Goal: Find specific page/section: Find specific page/section

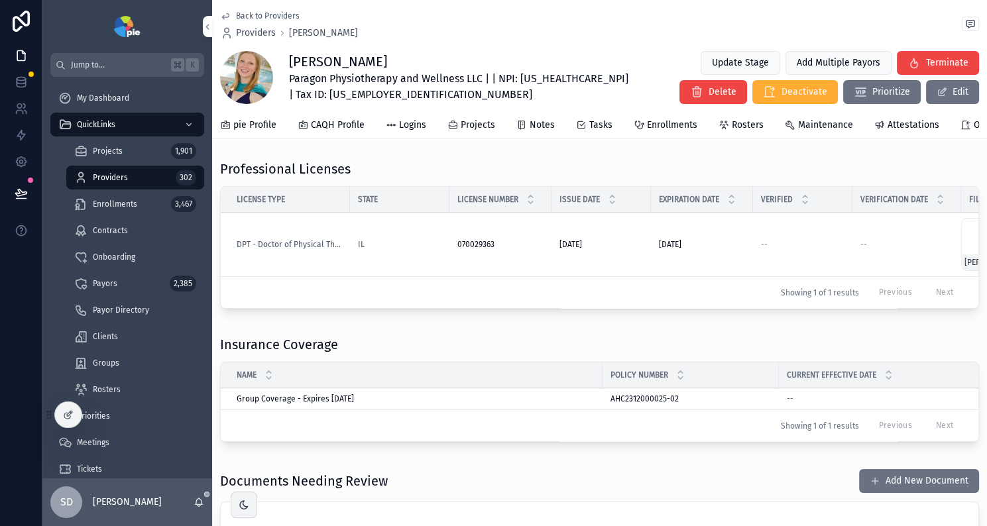
scroll to position [0, 241]
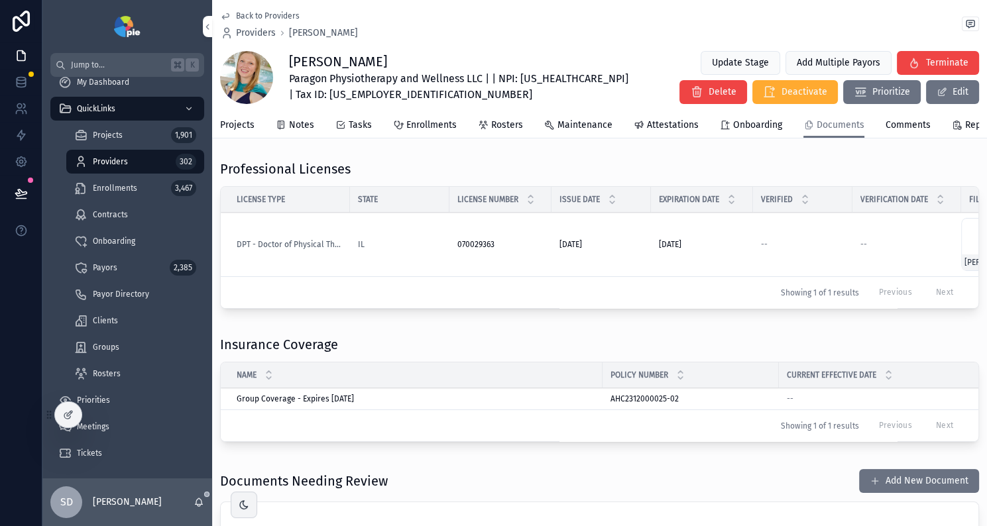
click at [120, 323] on div "Clients" at bounding box center [135, 320] width 122 height 21
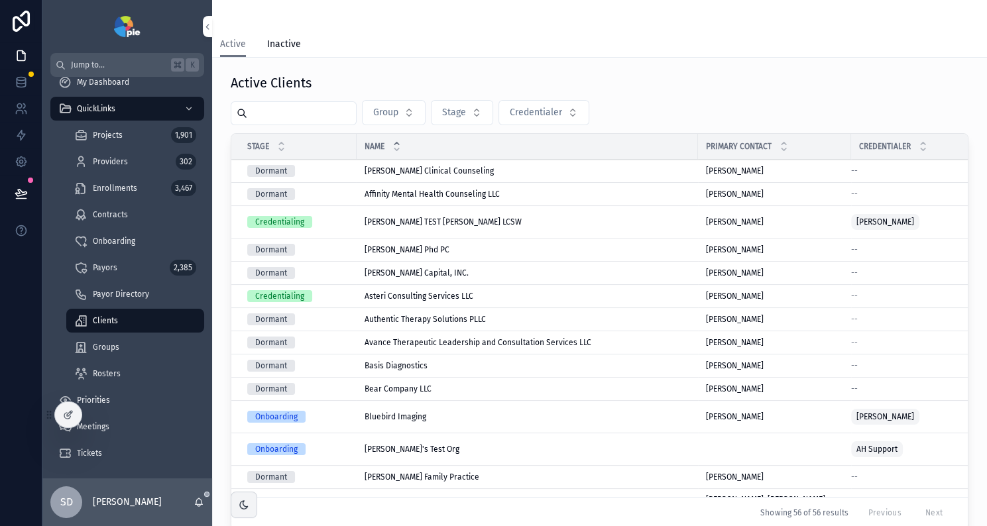
click at [300, 115] on input "scrollable content" at bounding box center [301, 113] width 109 height 19
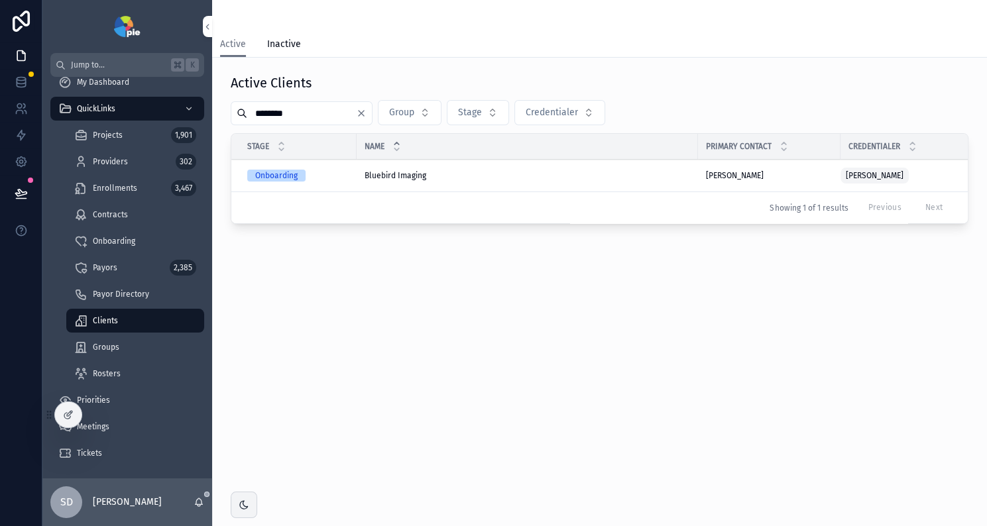
type input "********"
click at [339, 177] on div "Onboarding" at bounding box center [297, 176] width 101 height 12
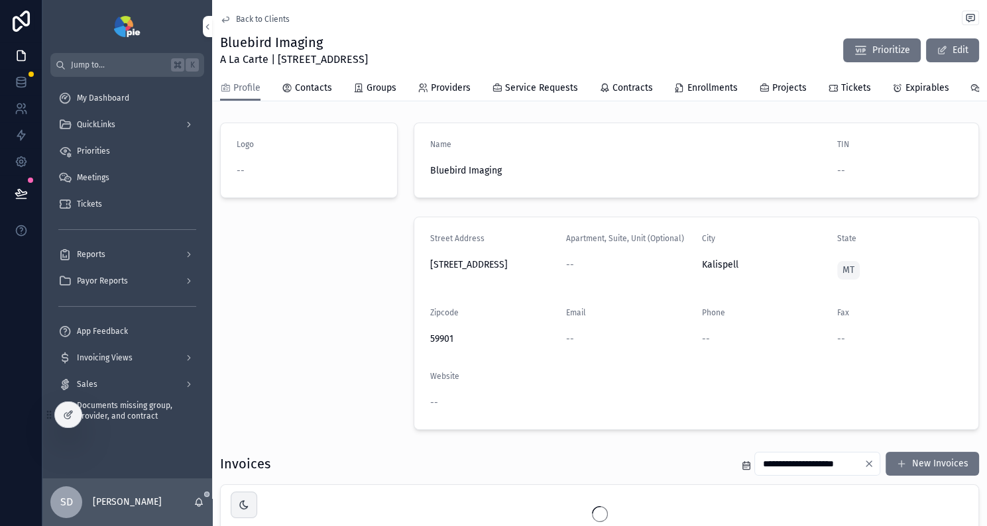
click at [447, 87] on span "Providers" at bounding box center [451, 88] width 40 height 13
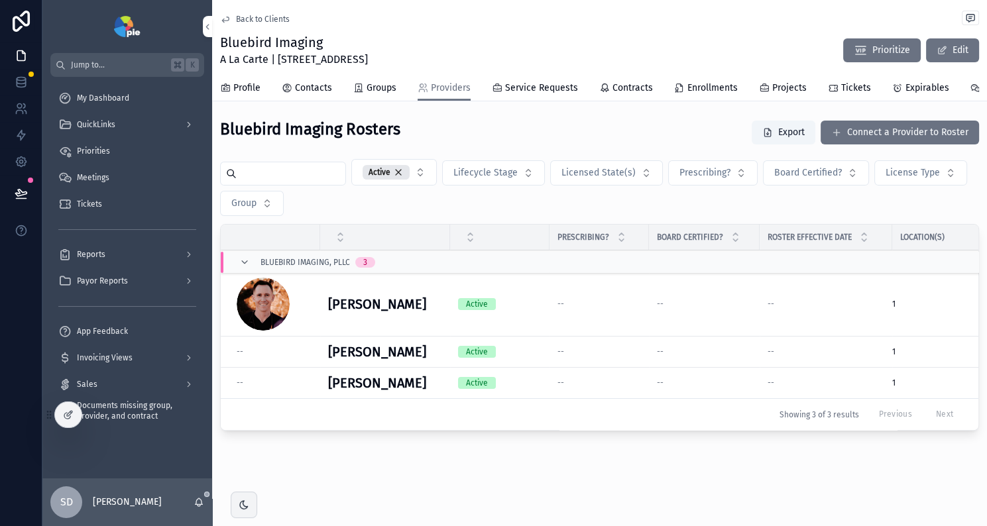
scroll to position [347, 0]
